Goal: Task Accomplishment & Management: Use online tool/utility

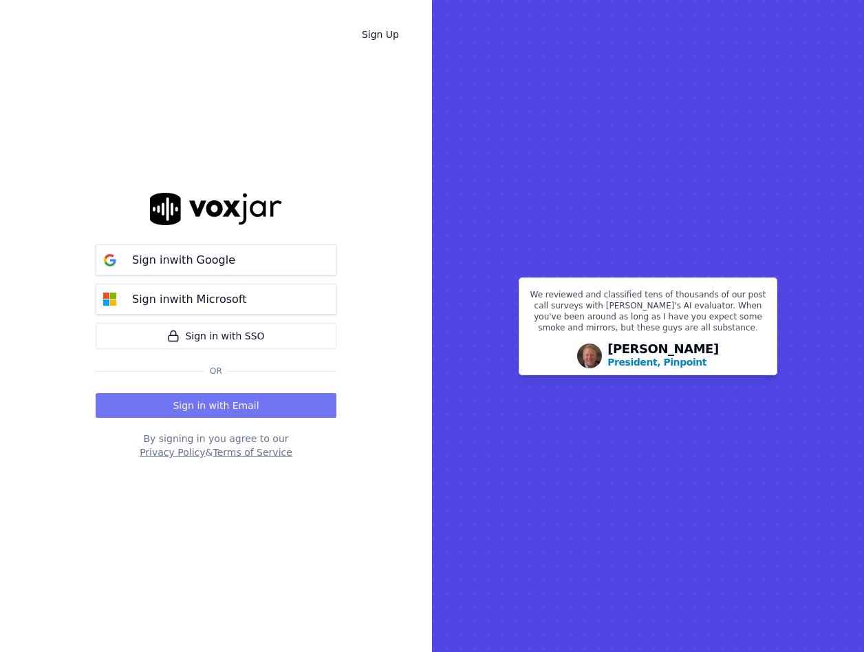
drag, startPoint x: 0, startPoint y: 0, endPoint x: 222, endPoint y: 397, distance: 454.9
click at [222, 397] on button "Sign in with Email" at bounding box center [216, 405] width 241 height 25
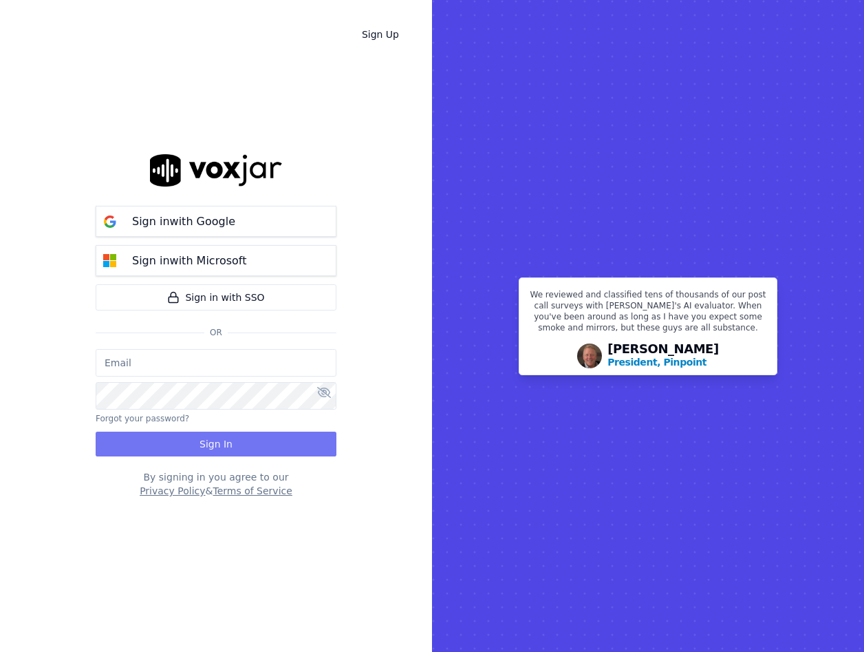
type input "vperea@asilpc.com"
click at [234, 441] on button "Sign In" at bounding box center [216, 443] width 241 height 25
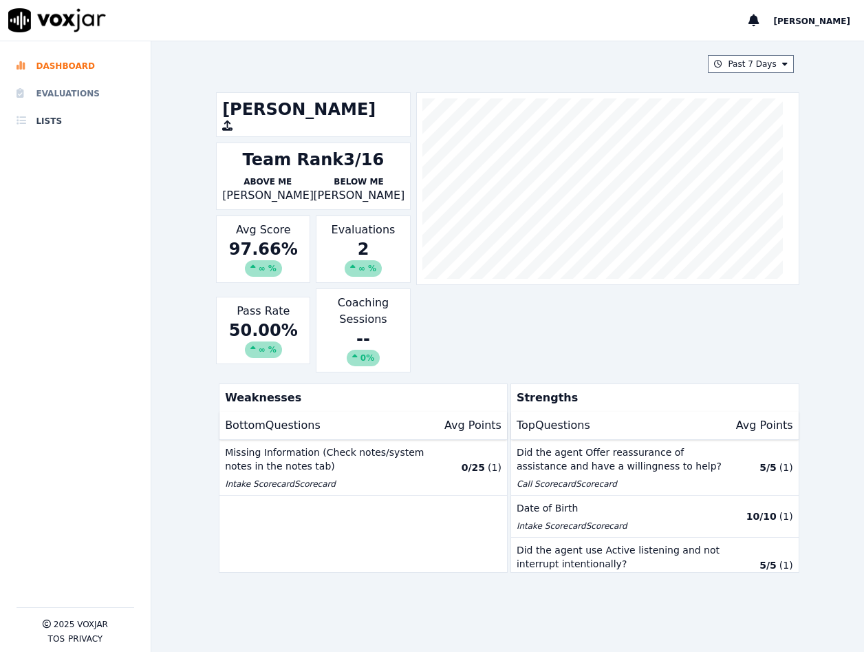
click at [103, 100] on li "Evaluations" at bounding box center [76, 94] width 118 height 28
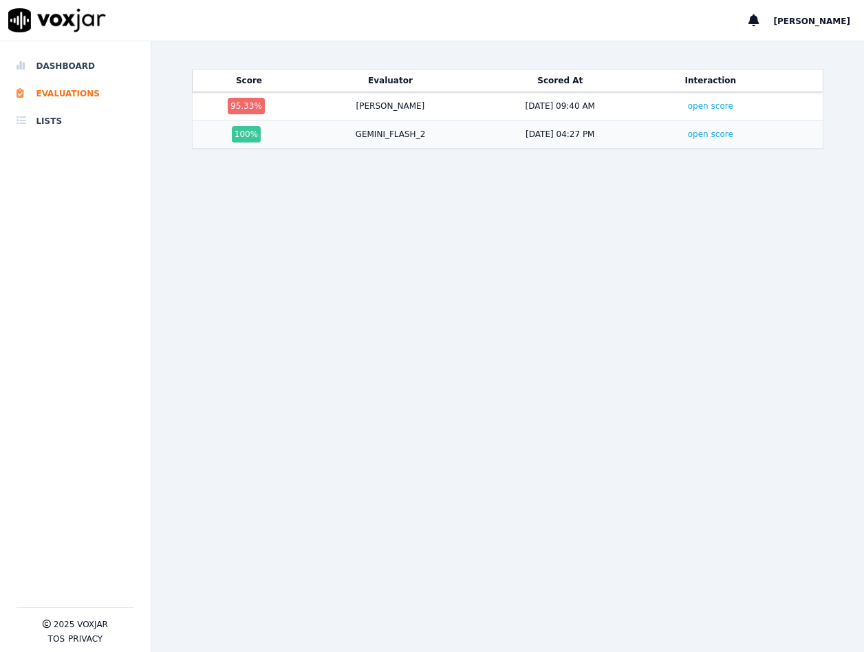
click at [645, 140] on td "open score" at bounding box center [710, 134] width 131 height 28
click at [688, 135] on link "open score" at bounding box center [710, 134] width 45 height 10
click at [305, 116] on td "[PERSON_NAME]" at bounding box center [390, 106] width 170 height 28
click at [688, 107] on link "open score" at bounding box center [710, 106] width 45 height 10
click at [76, 65] on li "Dashboard" at bounding box center [76, 66] width 118 height 28
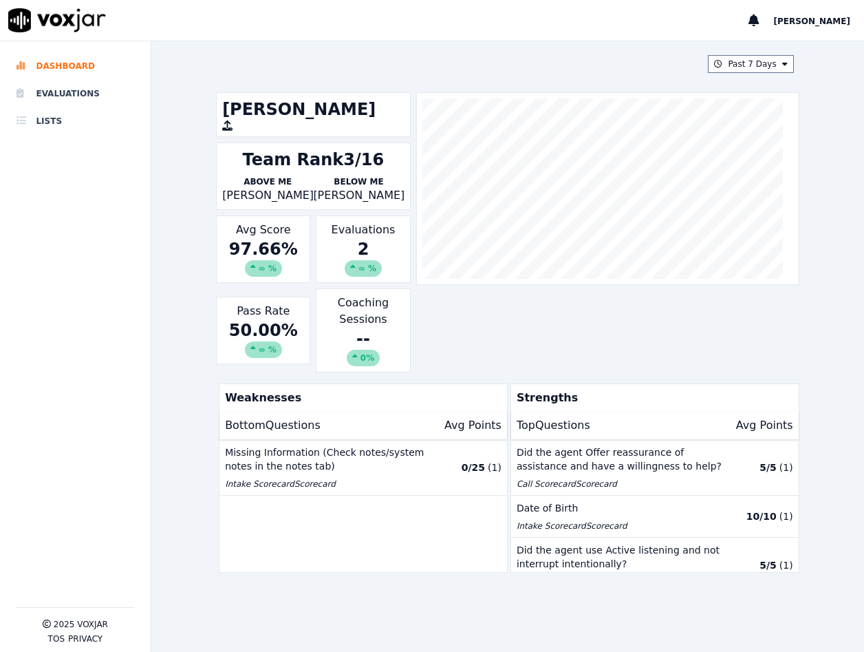
click at [405, 466] on p "Missing Information (Check notes/system notes in the notes tab)" at bounding box center [328, 459] width 207 height 28
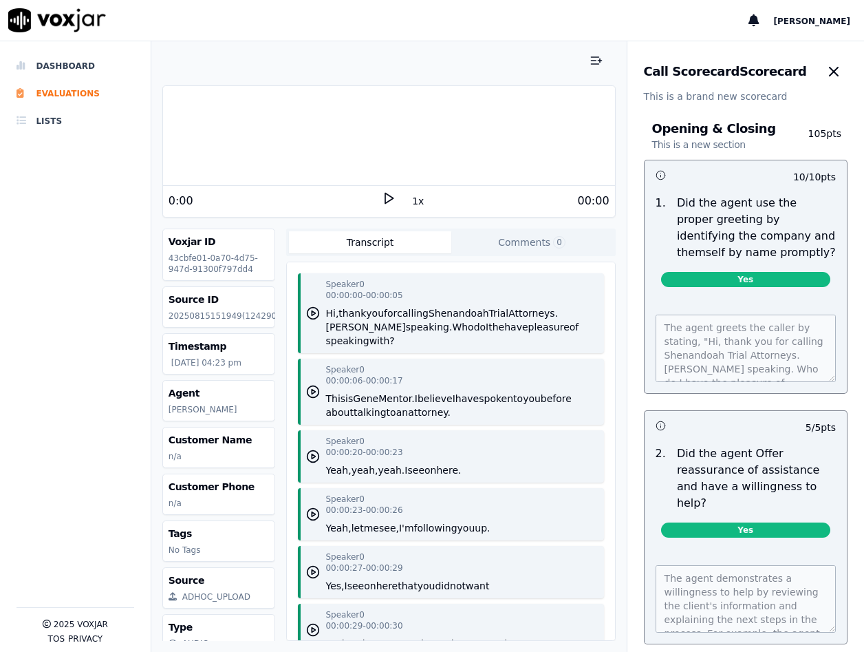
click at [385, 201] on polygon at bounding box center [389, 198] width 8 height 10
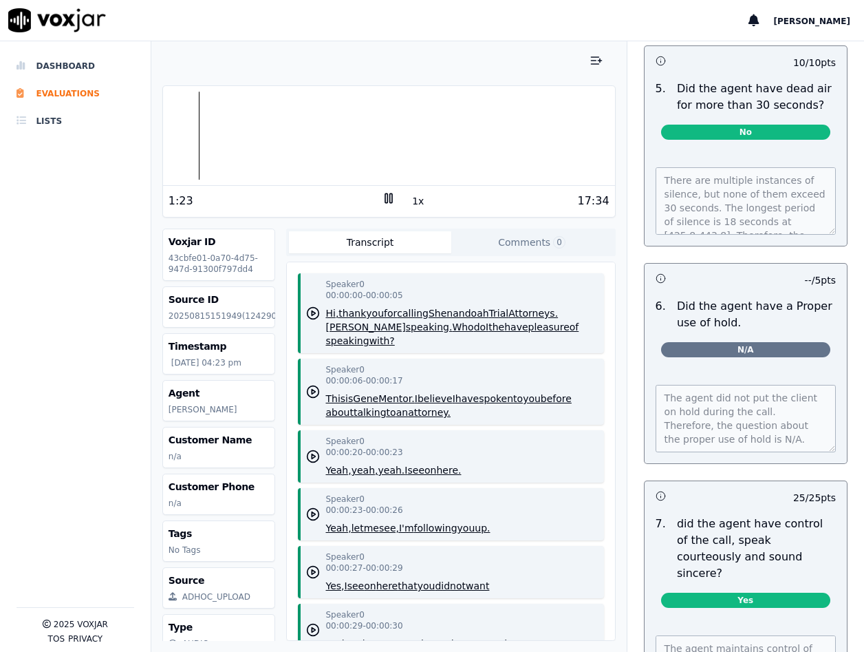
click at [345, 60] on div at bounding box center [388, 61] width 453 height 28
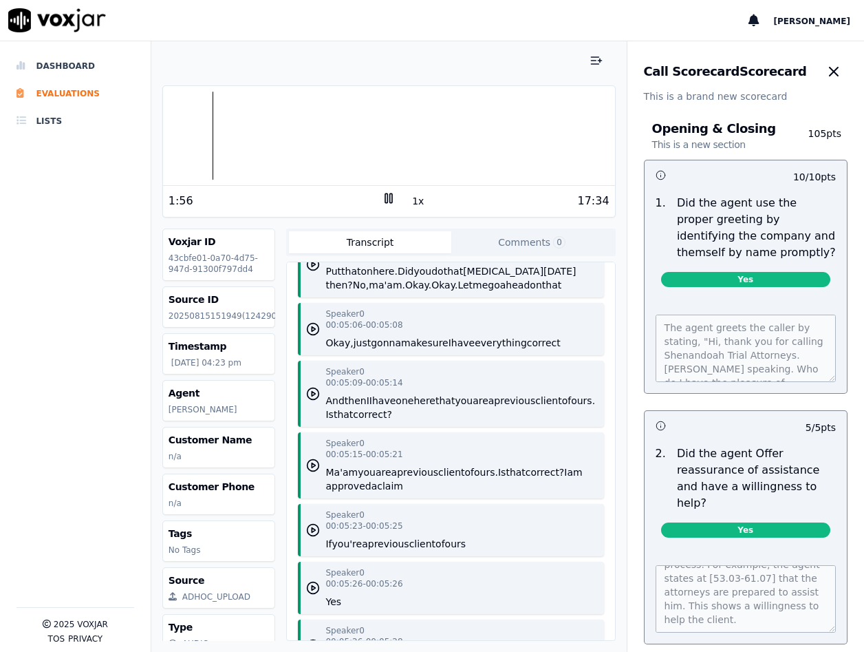
scroll to position [6110, 0]
click at [820, 80] on button "button" at bounding box center [834, 72] width 28 height 28
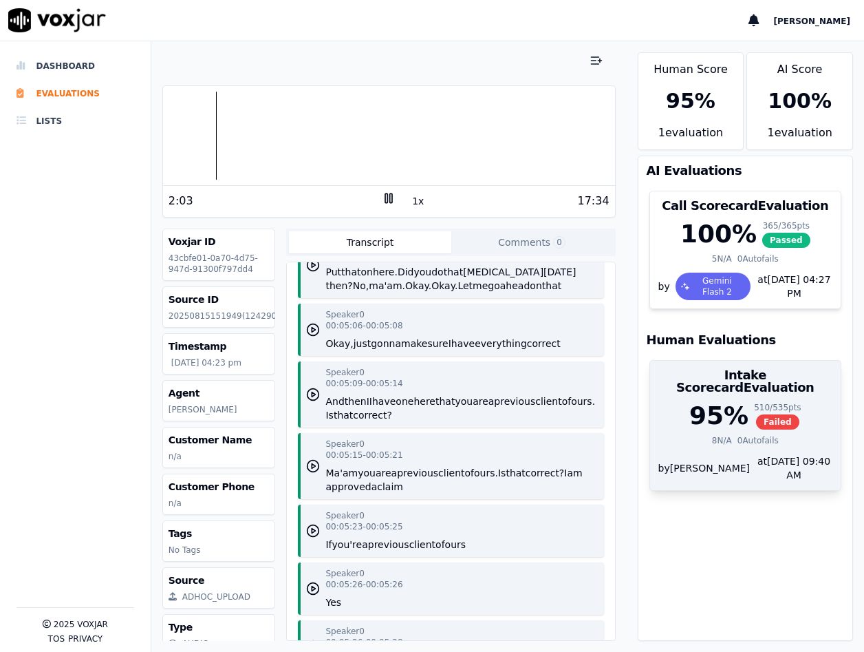
click at [689, 409] on div "95 %" at bounding box center [718, 416] width 59 height 28
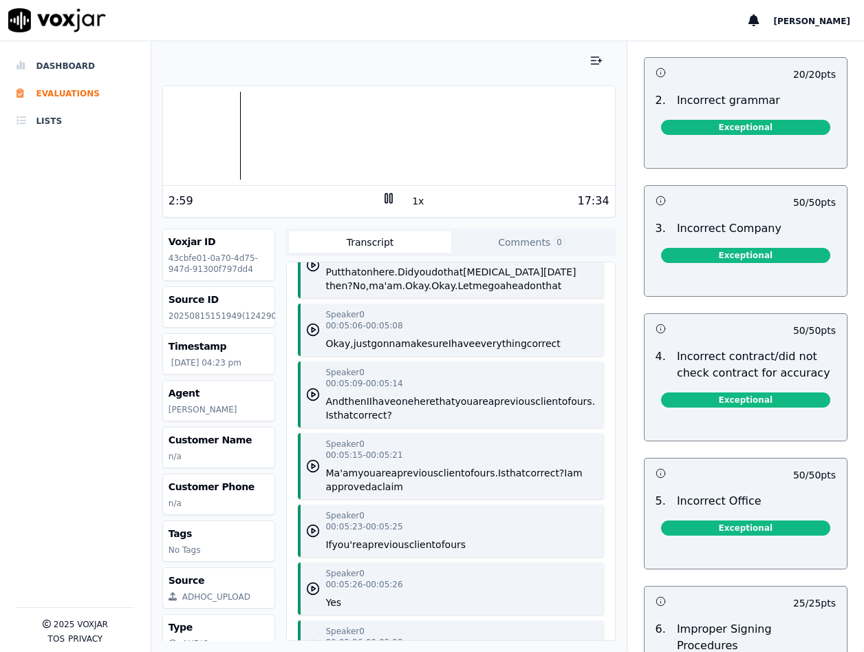
scroll to position [3829, 0]
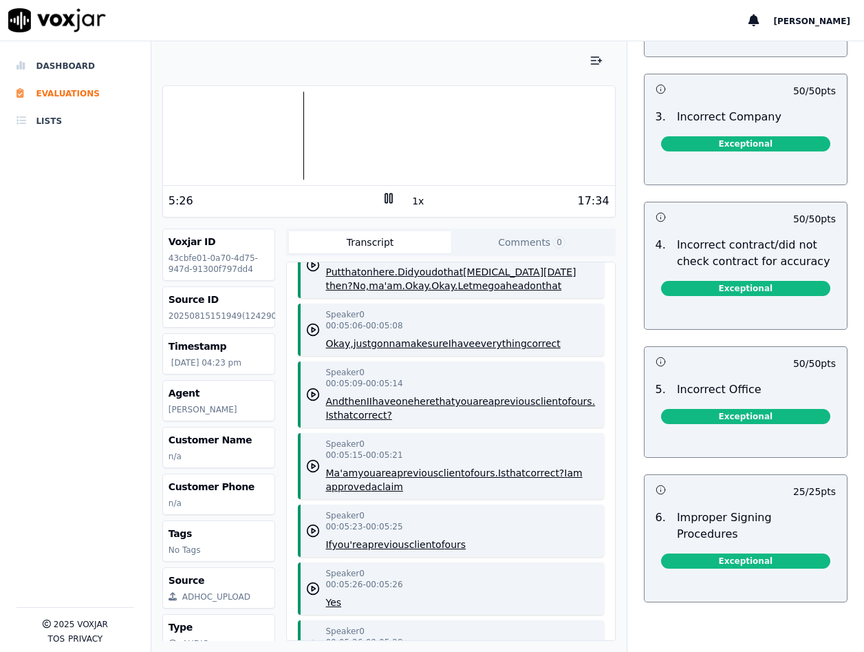
click at [302, 151] on div at bounding box center [389, 136] width 452 height 88
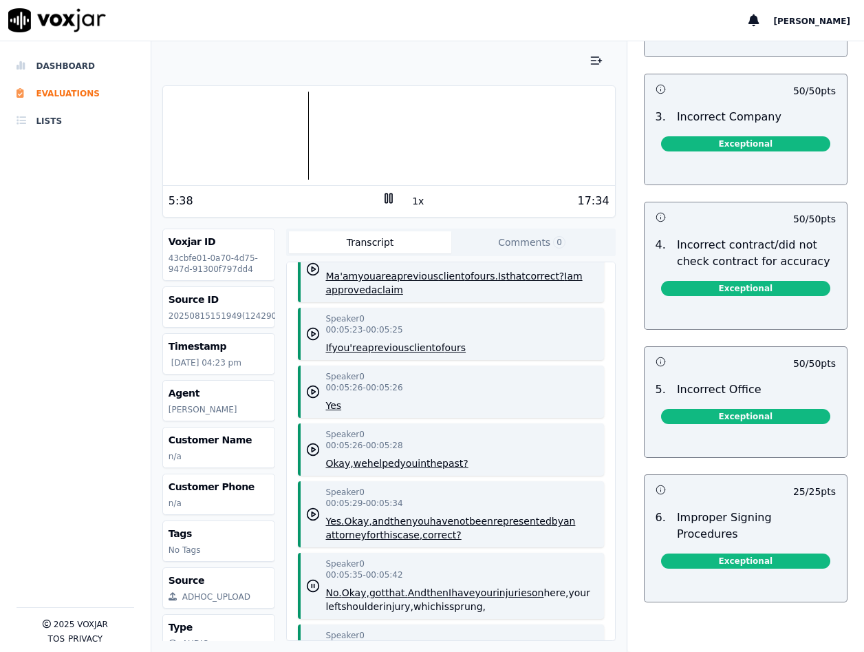
scroll to position [6385, 0]
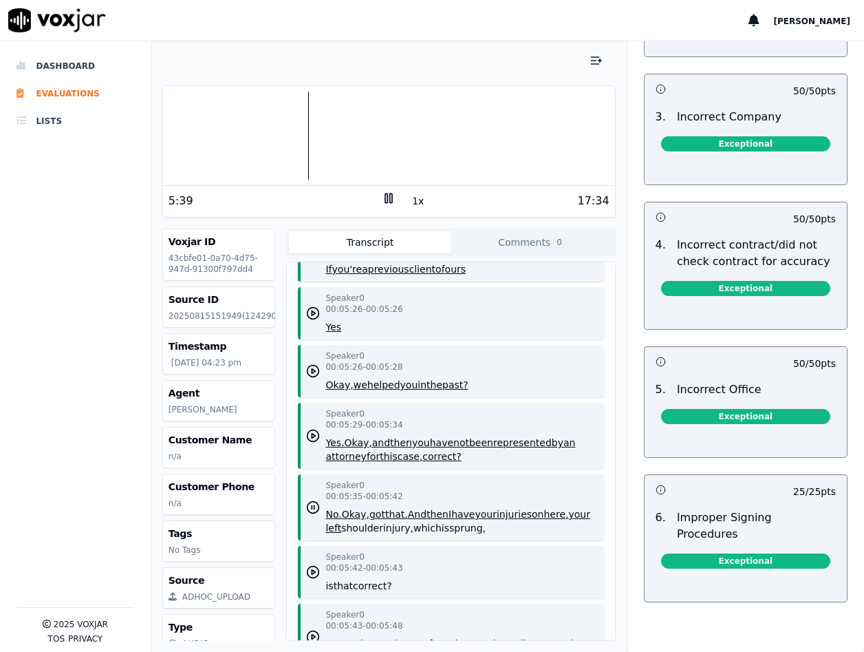
click at [257, 141] on div at bounding box center [389, 136] width 452 height 88
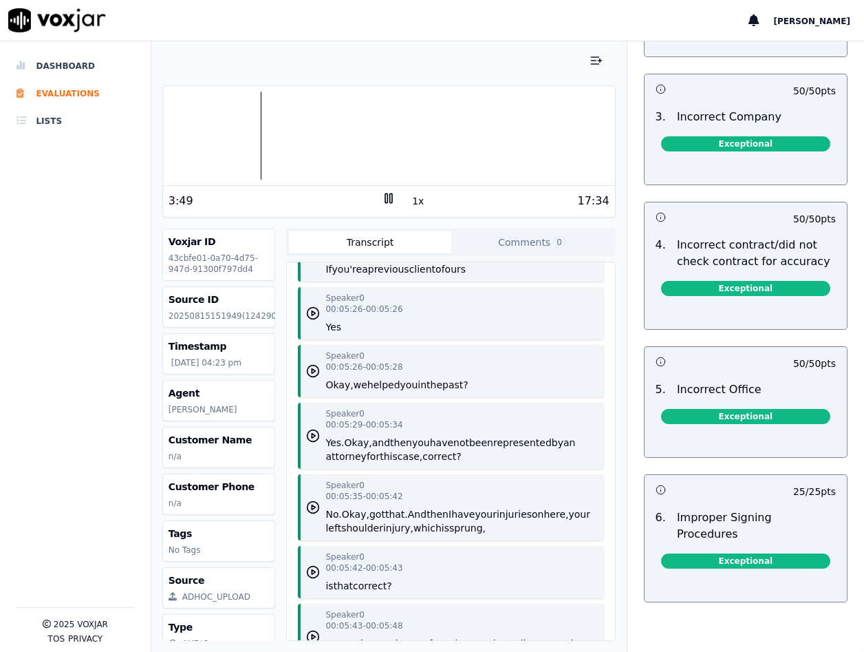
click at [410, 276] on button "client" at bounding box center [422, 269] width 26 height 14
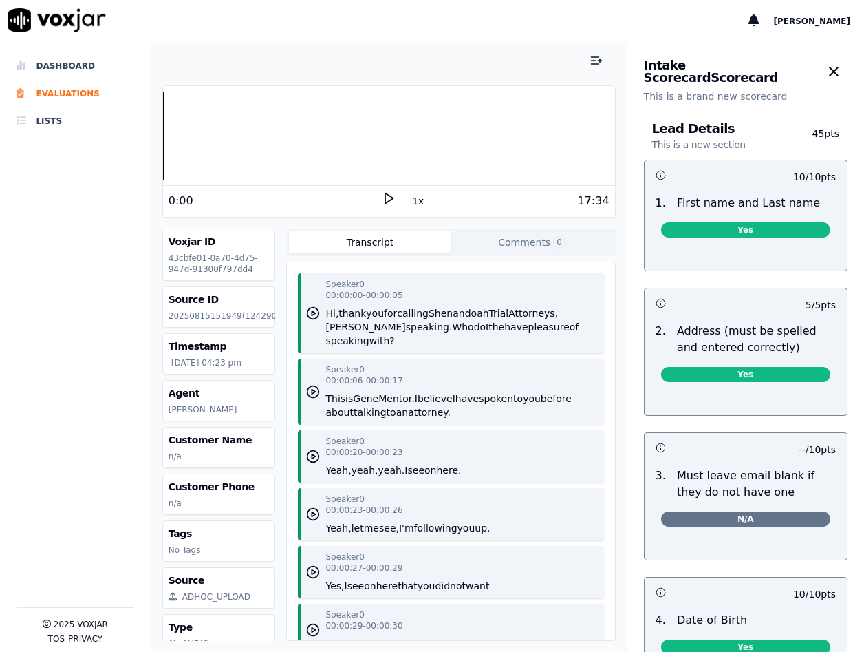
click at [385, 195] on polygon at bounding box center [389, 198] width 8 height 10
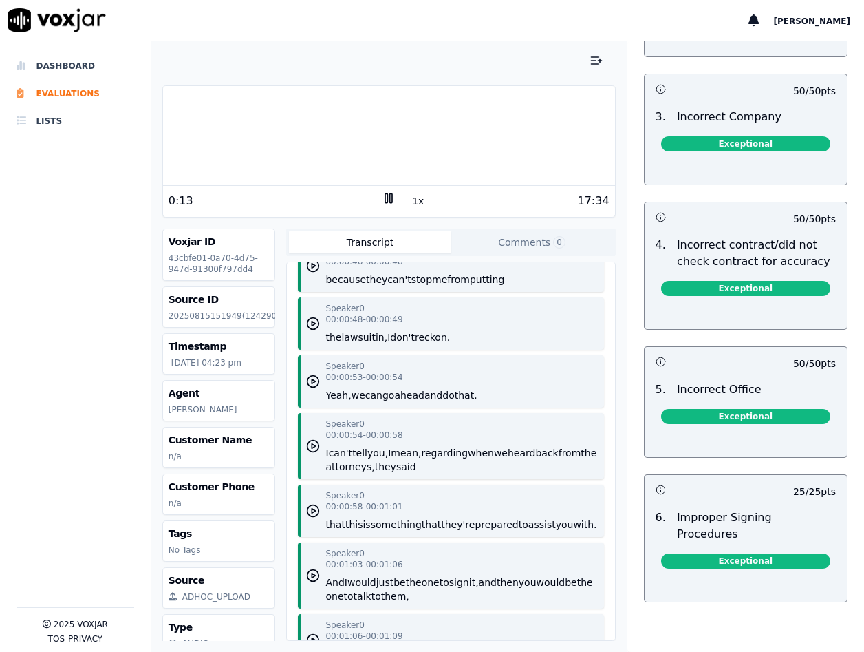
scroll to position [688, 0]
